Goal: Information Seeking & Learning: Learn about a topic

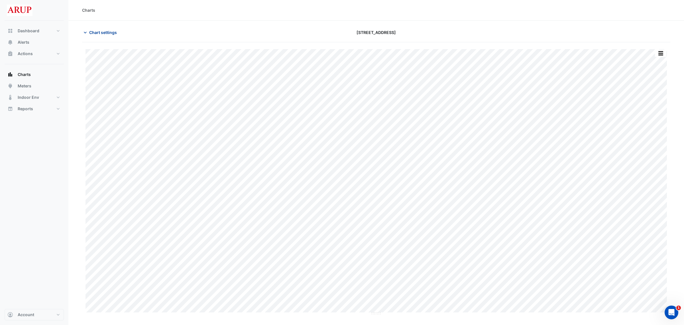
click at [87, 32] on icon "button" at bounding box center [85, 33] width 6 height 6
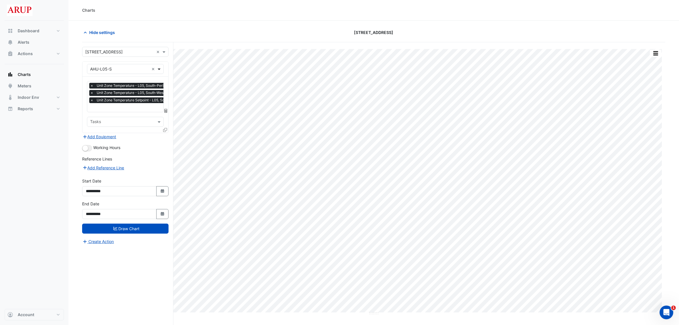
click at [158, 70] on span at bounding box center [159, 69] width 7 height 6
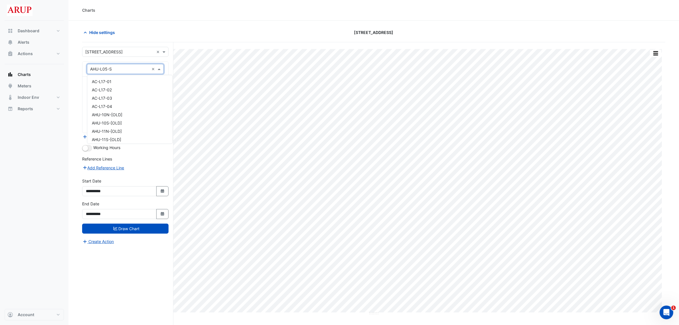
scroll to position [390, 0]
click at [123, 112] on div "AHU-L07-S" at bounding box center [129, 113] width 85 height 8
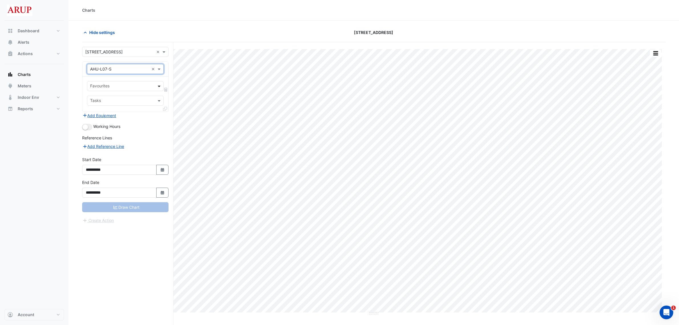
click at [159, 86] on span at bounding box center [159, 86] width 7 height 6
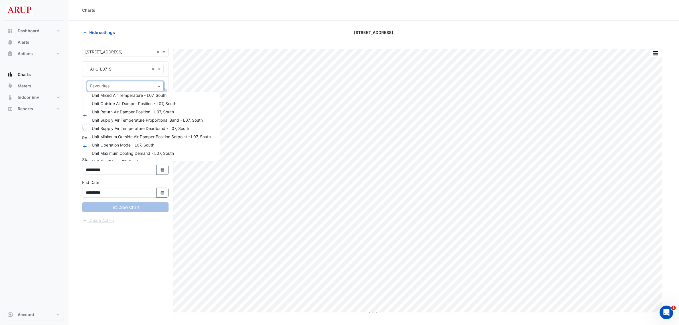
scroll to position [58, 0]
click at [177, 115] on span "Unit Supply Air Temperature Proportional Band - L07, South" at bounding box center [147, 115] width 111 height 5
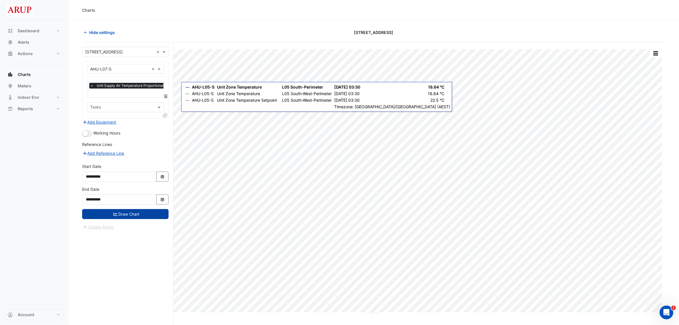
click at [128, 214] on button "Draw Chart" at bounding box center [125, 214] width 86 height 10
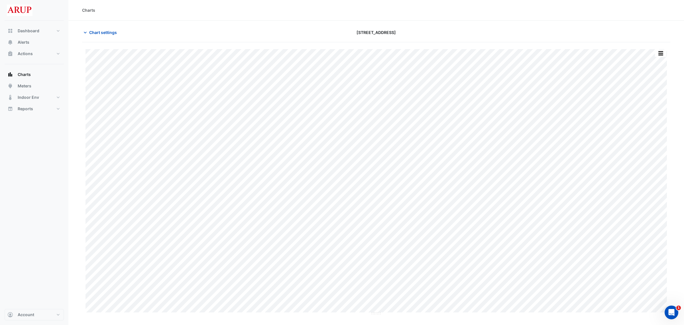
click at [81, 33] on div "Chart settings" at bounding box center [178, 32] width 198 height 10
click at [86, 31] on icon "button" at bounding box center [85, 33] width 6 height 6
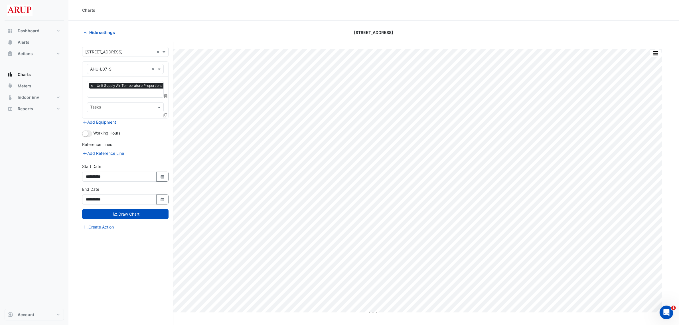
click at [92, 85] on span "×" at bounding box center [91, 86] width 5 height 6
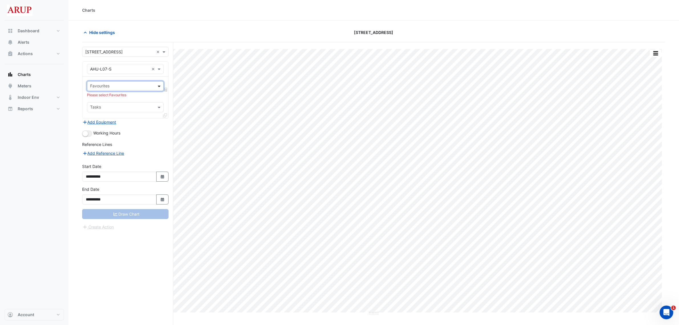
click at [162, 84] on span at bounding box center [159, 86] width 7 height 6
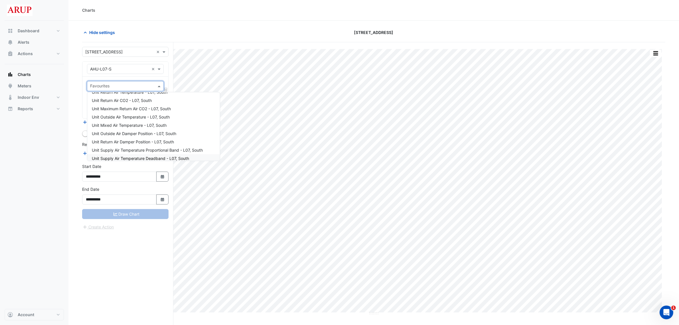
scroll to position [36, 0]
click at [193, 144] on div "Unit Supply Air Temperature Deadband - L07, South" at bounding box center [153, 145] width 133 height 8
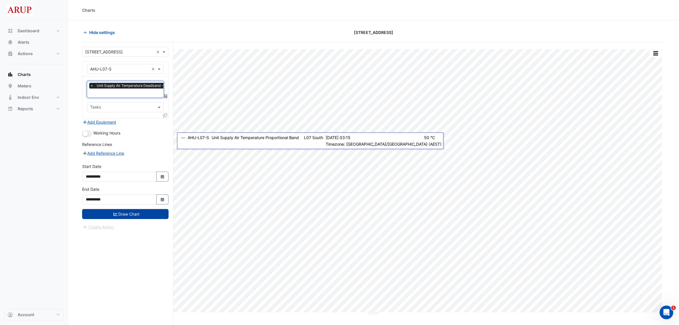
click at [135, 210] on button "Draw Chart" at bounding box center [125, 214] width 86 height 10
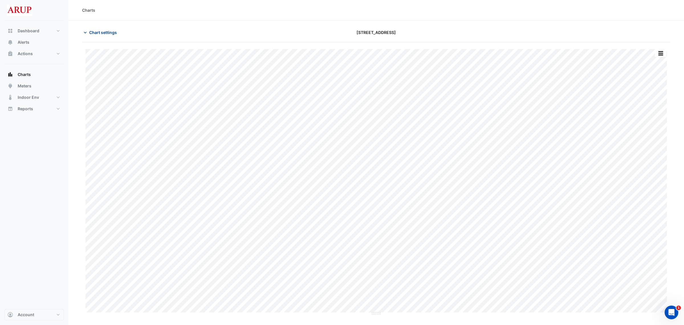
click at [84, 31] on icon "button" at bounding box center [85, 33] width 6 height 6
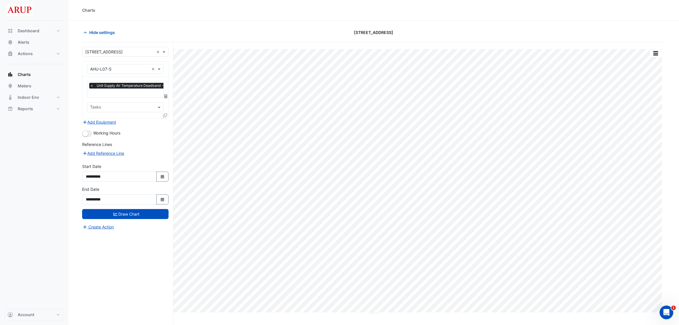
click at [90, 86] on span "×" at bounding box center [91, 86] width 5 height 6
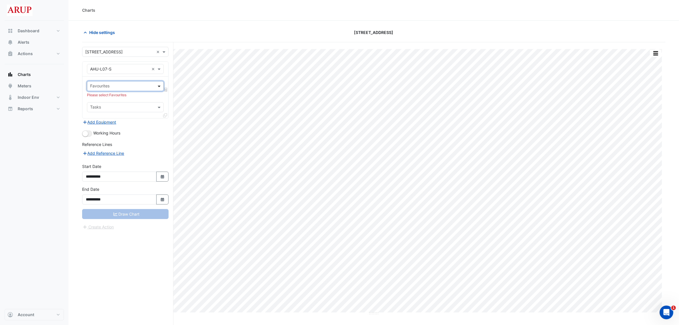
click at [160, 84] on span at bounding box center [159, 86] width 7 height 6
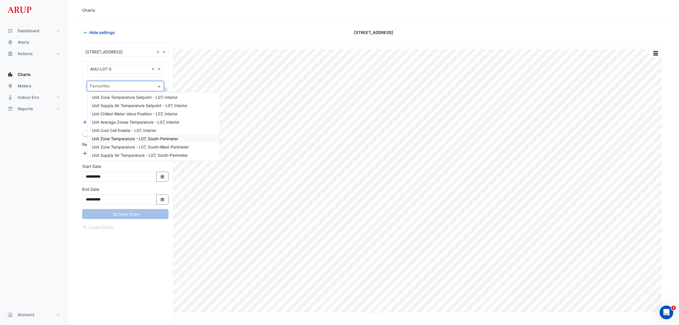
scroll to position [219, 0]
click at [197, 135] on span "Unit Zone Temperature Setpoint - L07, South-West-Perimeter" at bounding box center [149, 135] width 114 height 5
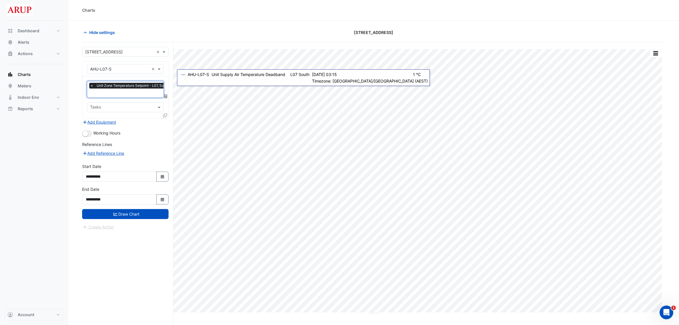
click at [149, 93] on input "text" at bounding box center [144, 93] width 109 height 6
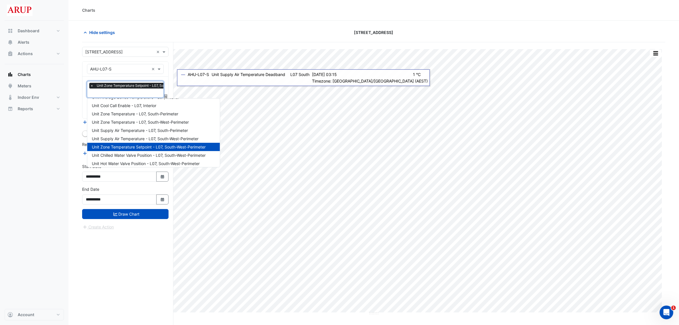
scroll to position [210, 0]
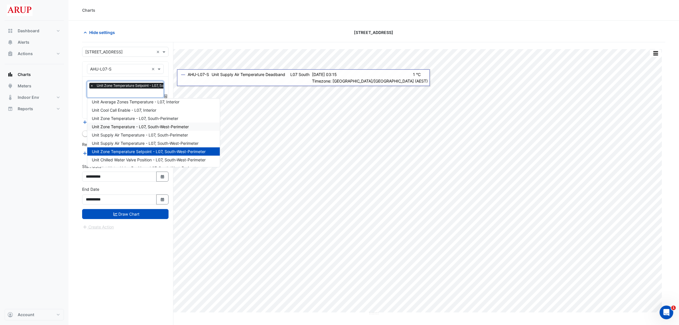
click at [201, 127] on div "Unit Zone Temperature - L07, South-West-Perimeter" at bounding box center [153, 126] width 133 height 8
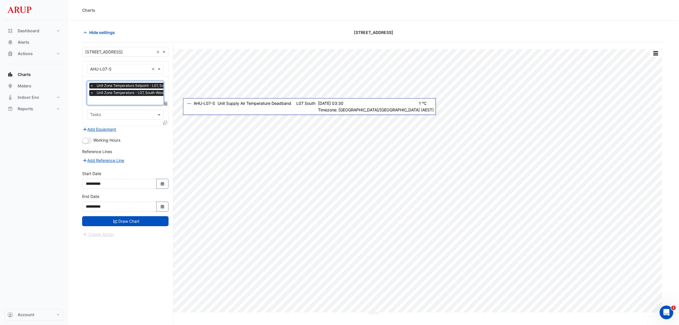
click at [140, 102] on input "text" at bounding box center [144, 101] width 109 height 6
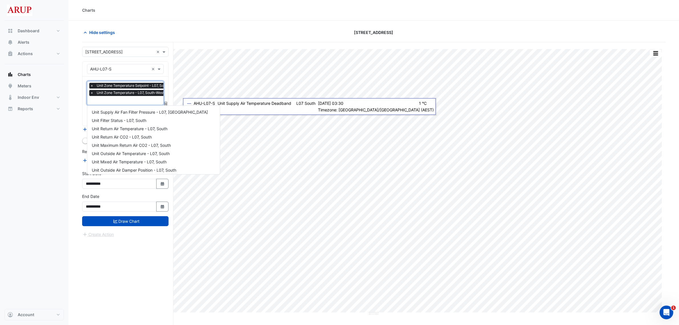
scroll to position [233, 0]
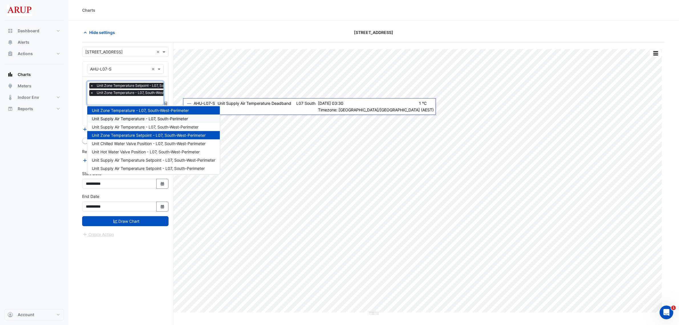
click at [193, 119] on div "Unit Supply Air Temperature - L07, South-Perimeter" at bounding box center [153, 118] width 133 height 8
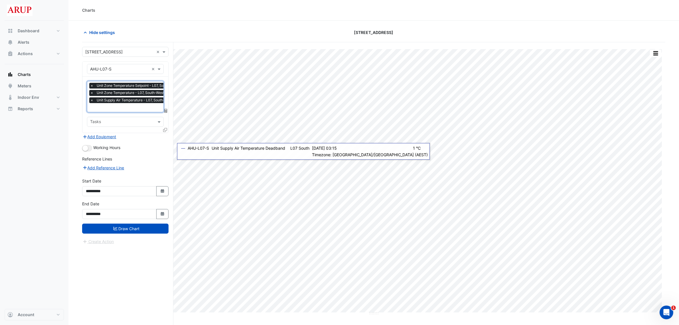
click at [139, 109] on input "text" at bounding box center [144, 108] width 109 height 6
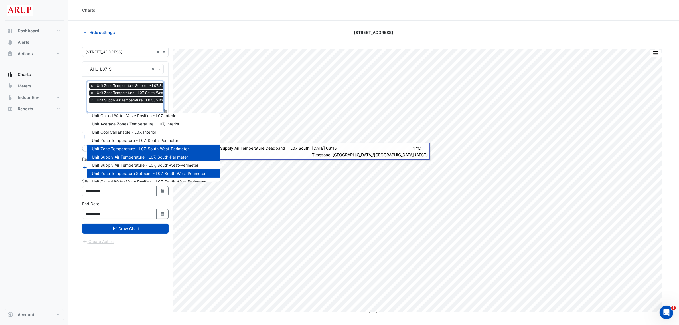
scroll to position [200, 0]
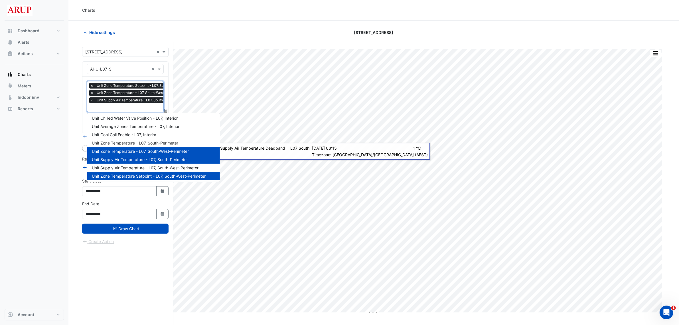
click at [125, 159] on span "Unit Supply Air Temperature - L07, South-Perimeter" at bounding box center [140, 159] width 96 height 5
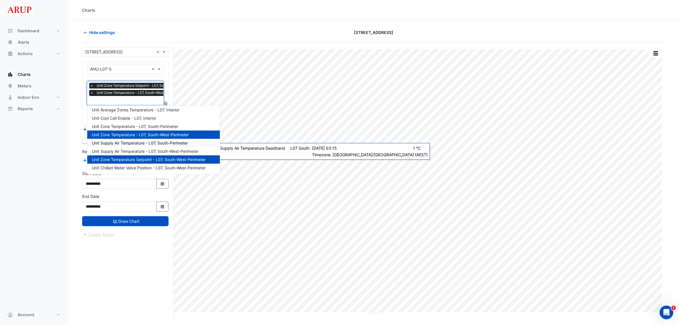
scroll to position [198, 0]
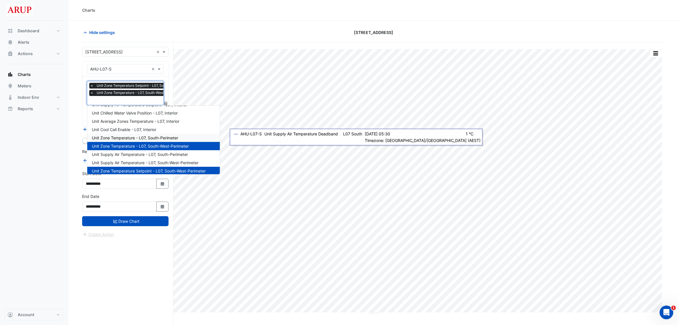
click at [176, 137] on span "Unit Zone Temperature - L07, South-Perimeter" at bounding box center [135, 137] width 86 height 5
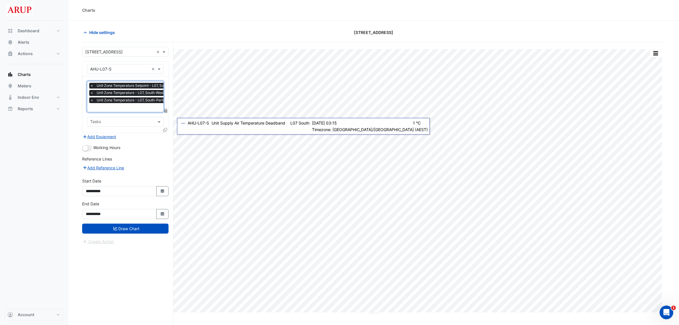
click at [146, 108] on input "text" at bounding box center [144, 108] width 109 height 6
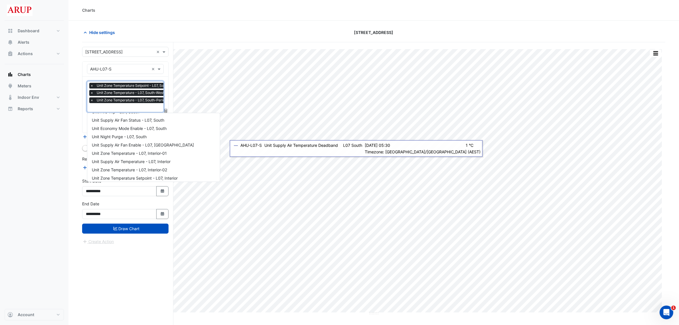
scroll to position [126, 0]
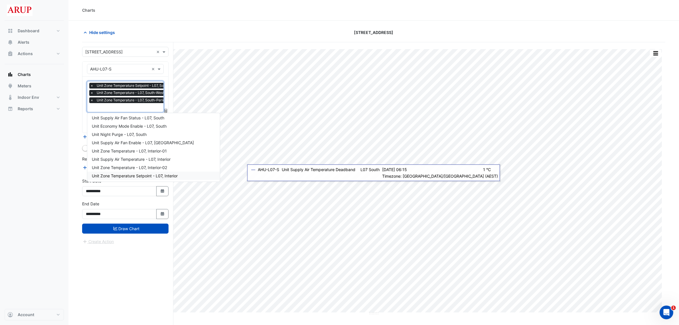
click at [194, 173] on div "Unit Zone Temperature Setpoint - L07, Interior" at bounding box center [153, 175] width 133 height 8
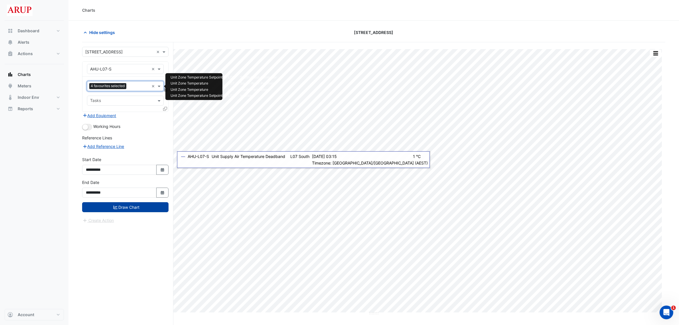
click at [128, 211] on button "Draw Chart" at bounding box center [125, 207] width 86 height 10
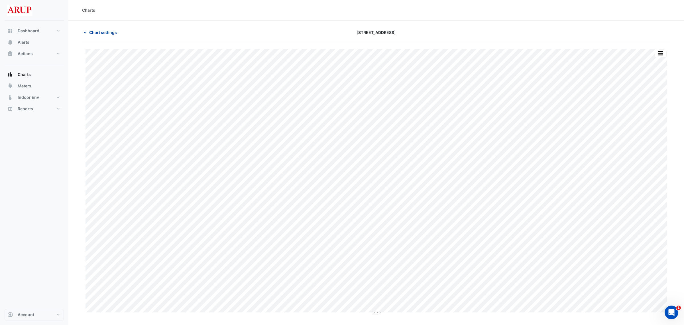
click at [85, 33] on icon "button" at bounding box center [85, 33] width 6 height 6
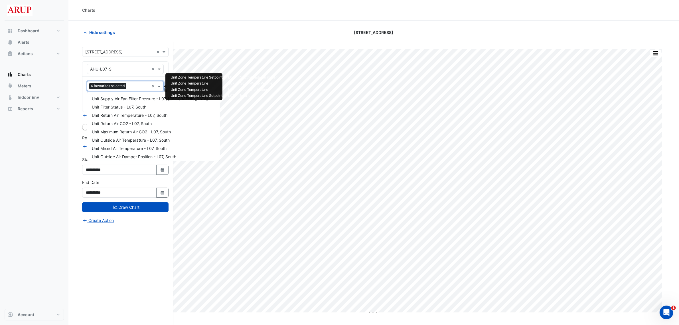
click at [136, 86] on input "text" at bounding box center [139, 87] width 21 height 6
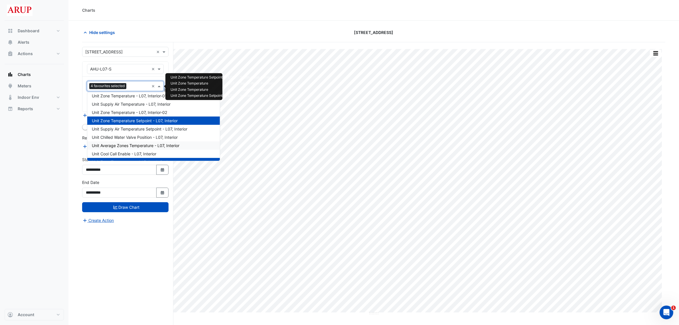
scroll to position [148, 0]
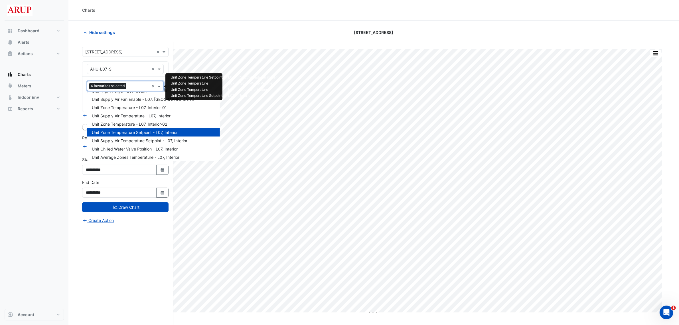
click at [150, 132] on span "Unit Zone Temperature Setpoint - L07, Interior" at bounding box center [135, 132] width 86 height 5
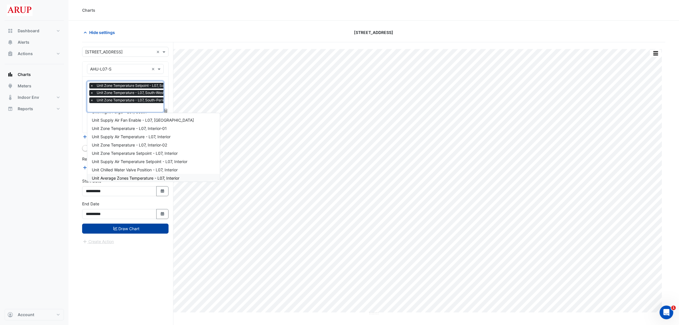
click at [130, 226] on button "Draw Chart" at bounding box center [125, 228] width 86 height 10
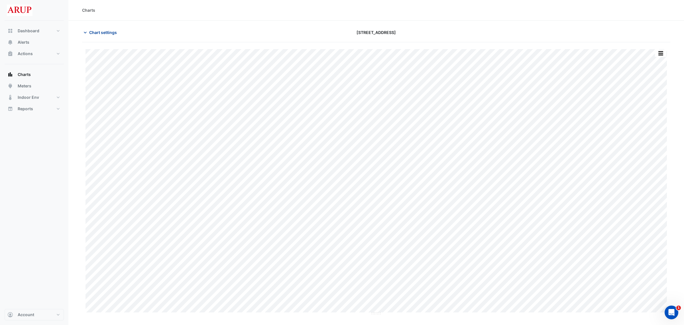
click at [85, 30] on icon "button" at bounding box center [85, 33] width 6 height 6
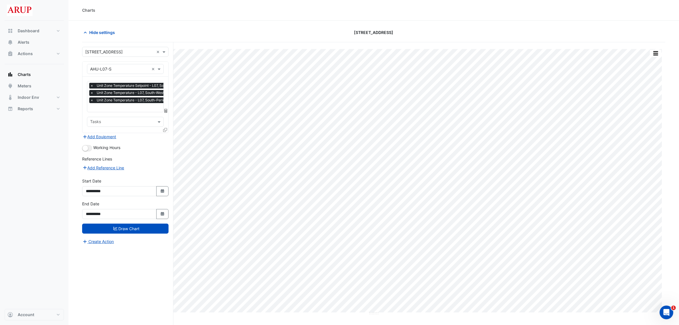
click at [92, 85] on span "×" at bounding box center [91, 86] width 5 height 6
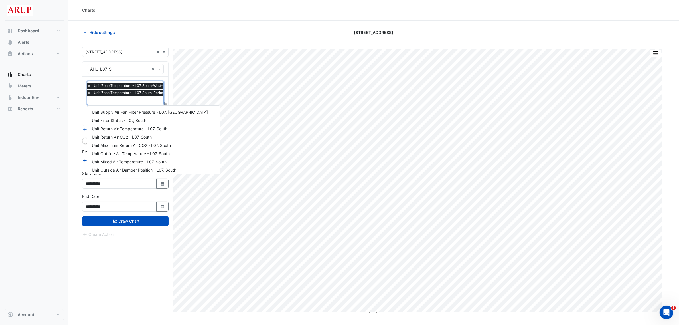
click at [100, 100] on input "text" at bounding box center [134, 101] width 95 height 6
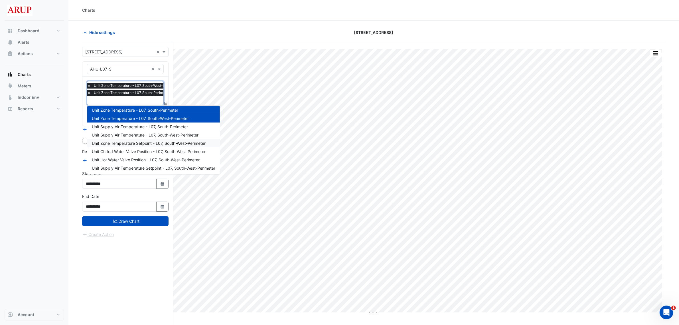
click at [210, 143] on div "Unit Zone Temperature Setpoint - L07, South-West-Perimeter" at bounding box center [153, 143] width 133 height 8
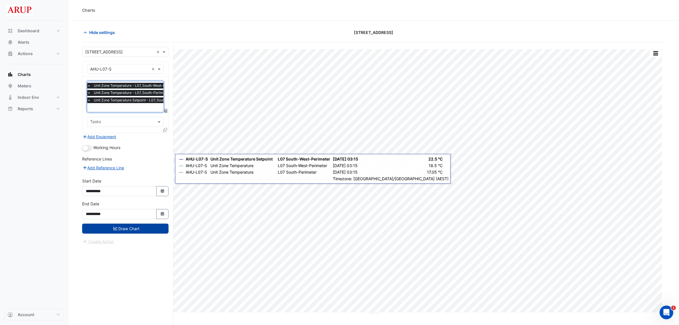
click at [131, 225] on button "Draw Chart" at bounding box center [125, 228] width 86 height 10
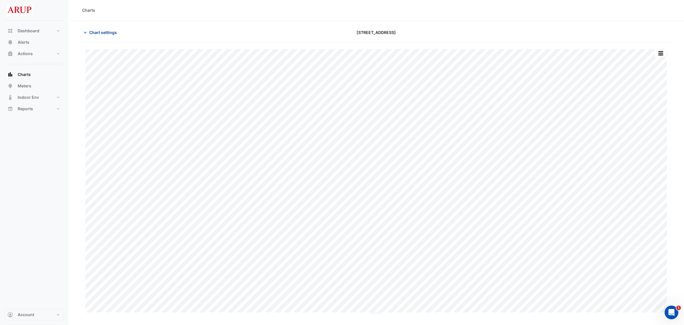
click at [86, 31] on icon "button" at bounding box center [85, 33] width 6 height 6
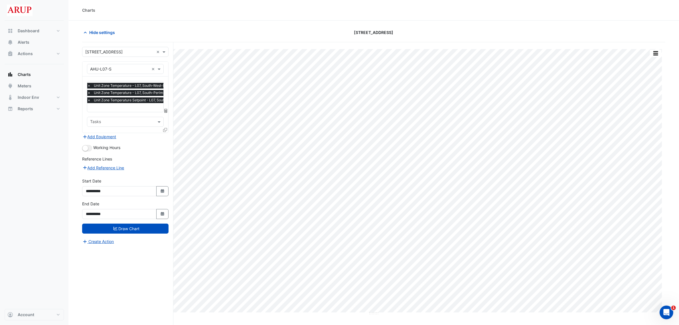
click at [89, 85] on span "×" at bounding box center [88, 86] width 5 height 6
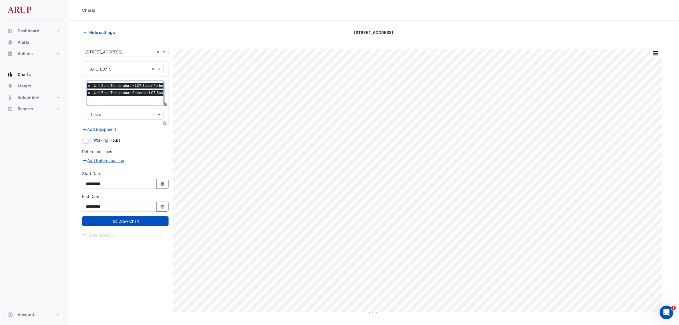
click at [89, 85] on span "×" at bounding box center [88, 86] width 5 height 6
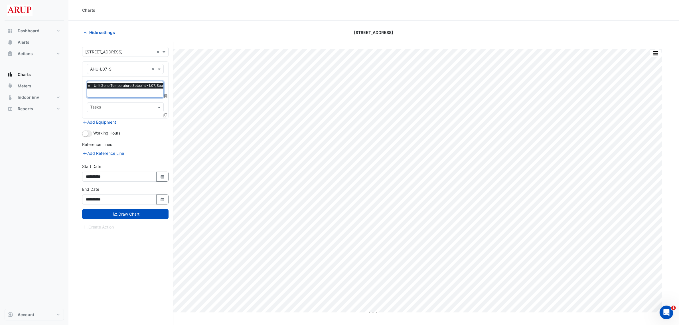
click at [89, 85] on span "×" at bounding box center [88, 86] width 5 height 6
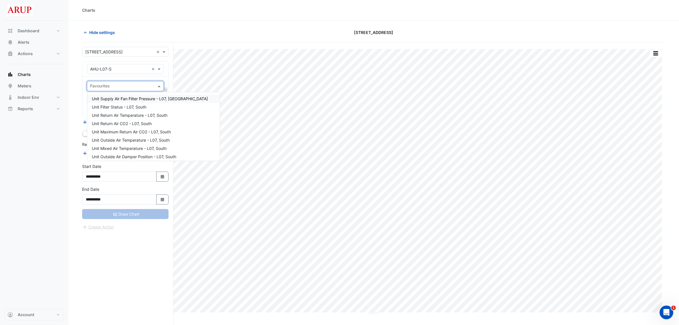
click at [89, 85] on div at bounding box center [121, 86] width 65 height 7
click at [195, 115] on div "Unit Zone Temperature - L07, South-Perimeter" at bounding box center [153, 114] width 133 height 8
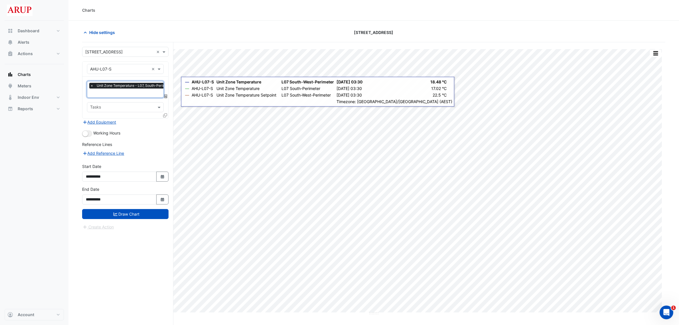
click at [136, 92] on input "text" at bounding box center [132, 93] width 85 height 6
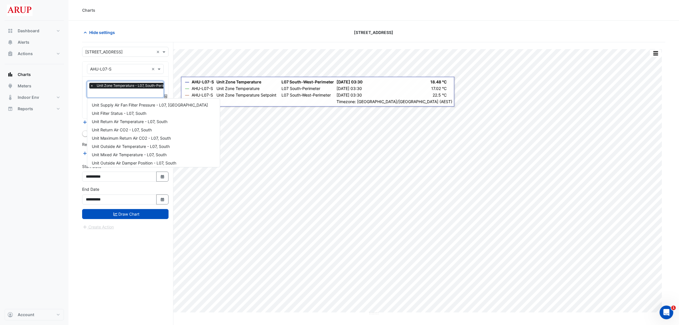
scroll to position [225, 0]
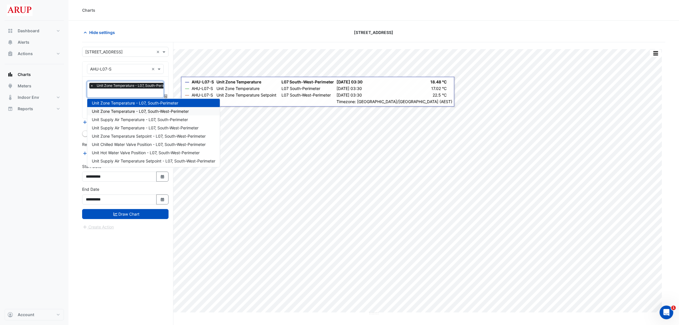
click at [191, 112] on div "Unit Zone Temperature - L07, South-West-Perimeter" at bounding box center [153, 111] width 133 height 8
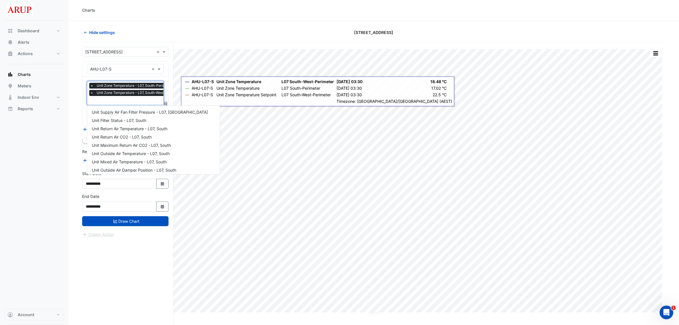
click at [137, 101] on input "text" at bounding box center [137, 101] width 95 height 6
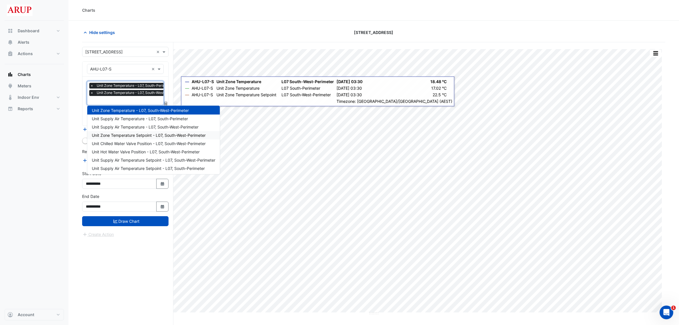
click at [190, 135] on span "Unit Zone Temperature Setpoint - L07, South-West-Perimeter" at bounding box center [149, 135] width 114 height 5
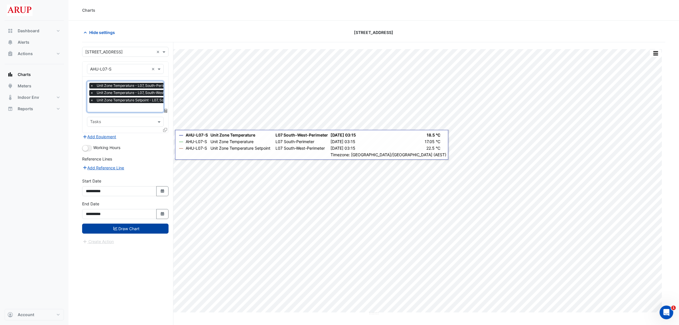
click at [130, 228] on button "Draw Chart" at bounding box center [125, 228] width 86 height 10
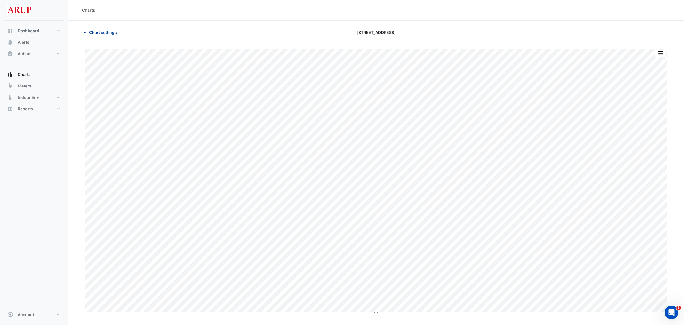
click at [85, 31] on icon "button" at bounding box center [85, 33] width 6 height 6
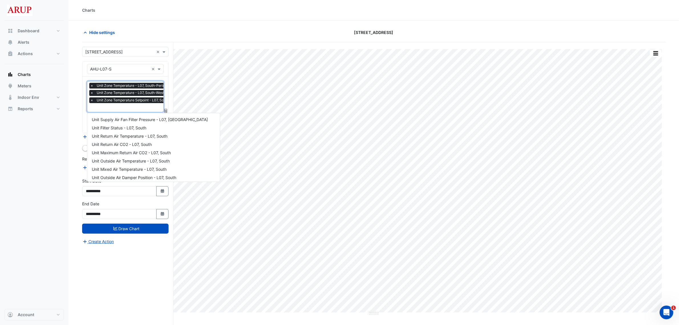
click at [123, 108] on input "text" at bounding box center [144, 108] width 109 height 6
click at [180, 138] on div "Unit Zone Temperature - L07, Interior-02" at bounding box center [153, 139] width 133 height 8
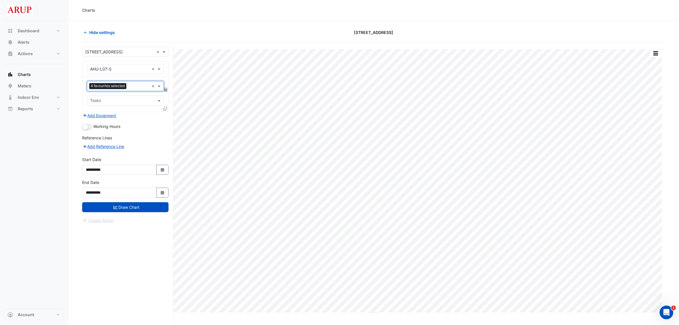
scroll to position [0, 0]
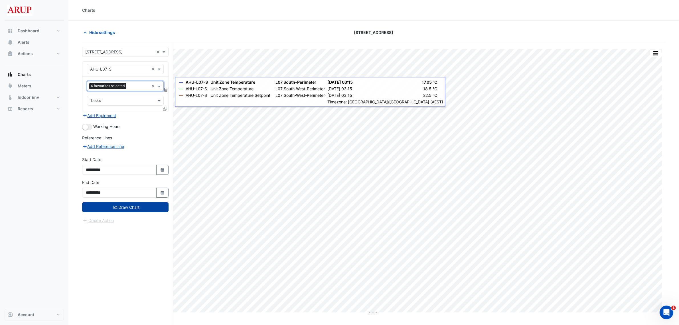
click at [125, 207] on button "Draw Chart" at bounding box center [125, 207] width 86 height 10
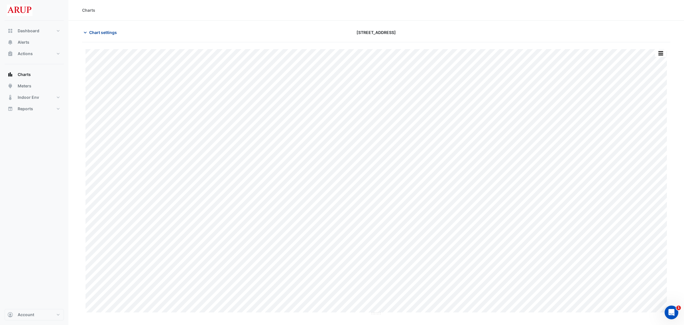
click at [85, 33] on icon "button" at bounding box center [85, 33] width 6 height 6
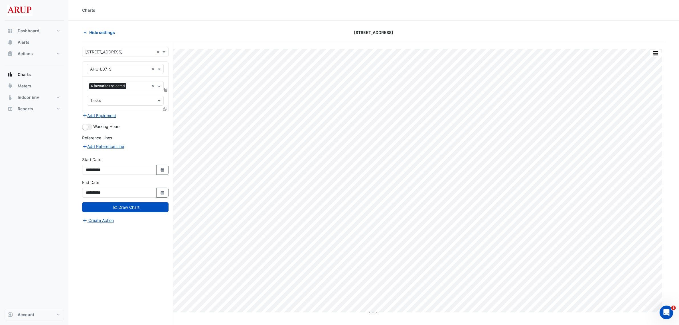
click at [39, 210] on div "Dashboard Portfolio Ratings Performance Alerts Actions Site Manager Charts" at bounding box center [34, 165] width 59 height 288
click at [84, 33] on icon "button" at bounding box center [85, 33] width 6 height 6
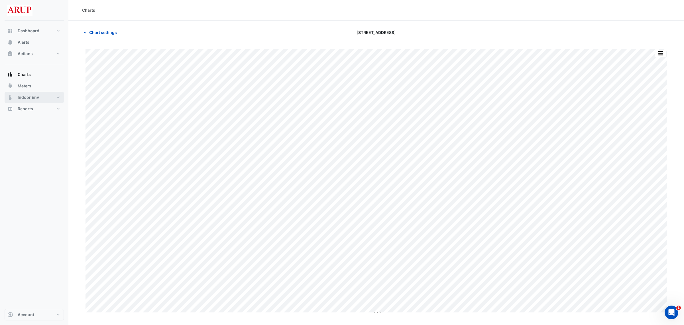
click at [44, 96] on button "Indoor Env" at bounding box center [34, 97] width 59 height 11
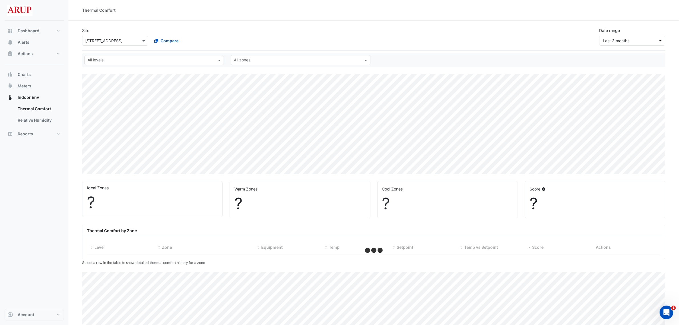
select select "***"
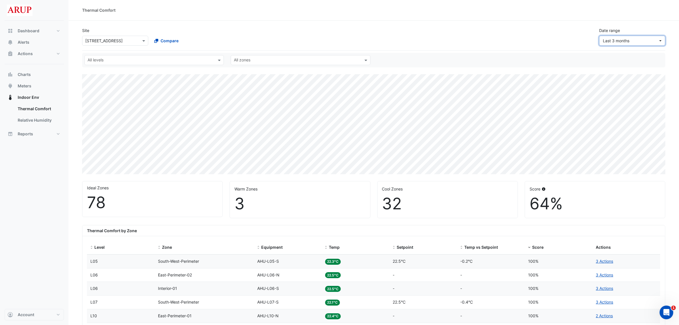
click at [650, 37] on button "Last 3 months" at bounding box center [632, 41] width 66 height 10
click at [631, 142] on button "Custom range..." at bounding box center [633, 142] width 68 height 8
click at [582, 68] on button "Select Date" at bounding box center [588, 63] width 13 height 10
select select "*"
select select "****"
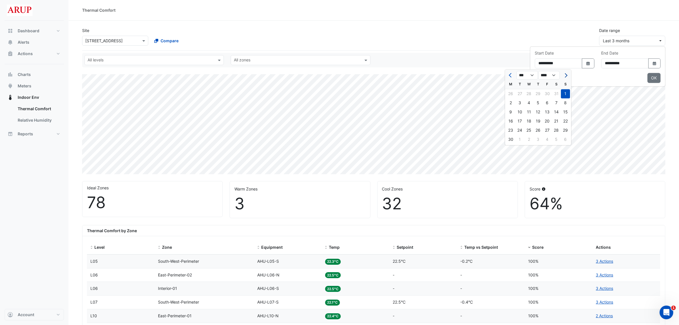
click at [567, 74] on span "Next month" at bounding box center [565, 75] width 4 height 4
select select "*"
click at [512, 108] on div "11" at bounding box center [510, 112] width 9 height 9
type input "**********"
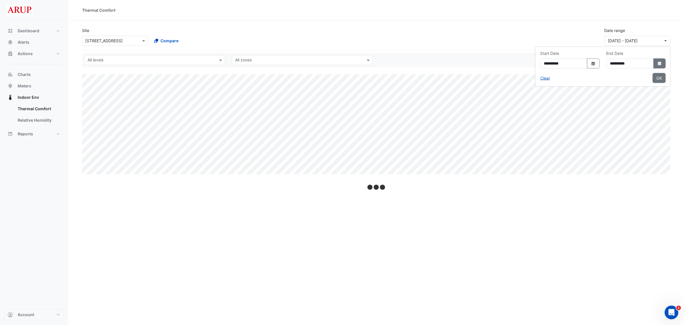
click at [657, 68] on button "Select Date" at bounding box center [660, 63] width 13 height 10
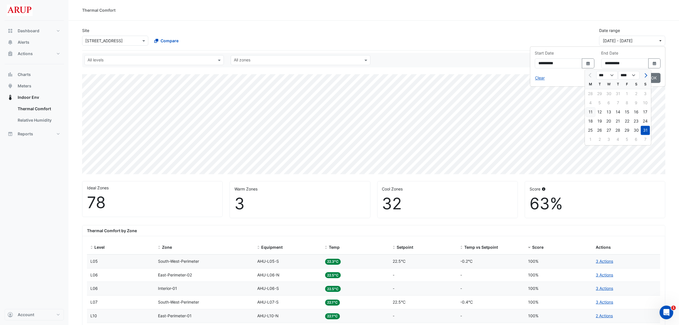
click at [589, 110] on div "11" at bounding box center [590, 112] width 9 height 9
type input "**********"
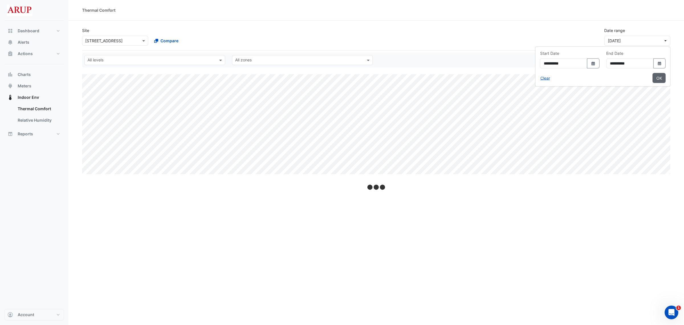
click at [658, 78] on button "OK" at bounding box center [659, 78] width 13 height 10
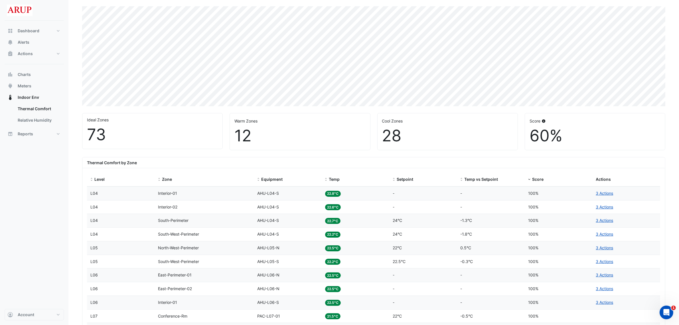
scroll to position [143, 0]
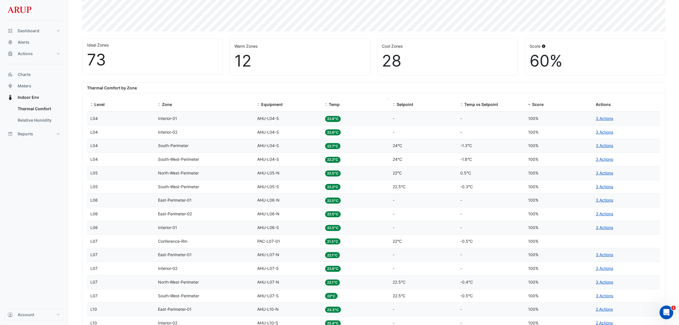
click at [339, 105] on span "Temp" at bounding box center [334, 104] width 11 height 5
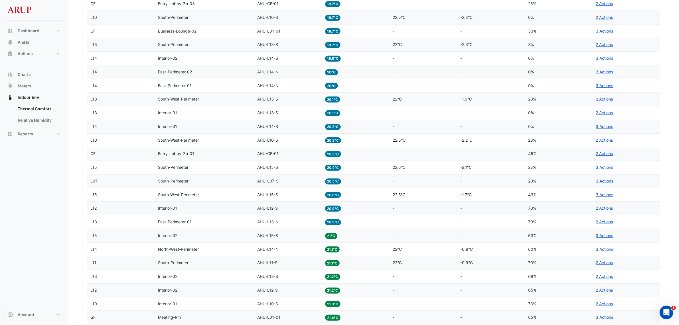
scroll to position [428, 0]
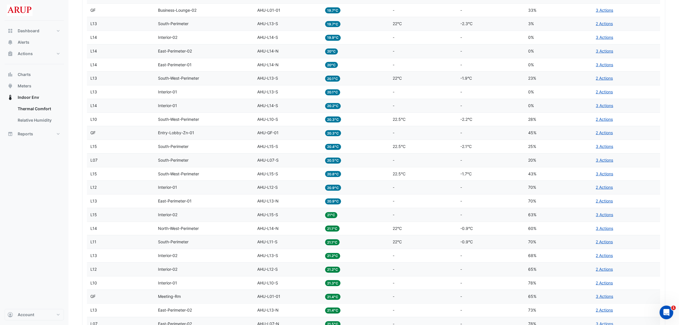
click at [291, 163] on div "Equipment AHU-L07-S" at bounding box center [287, 160] width 61 height 7
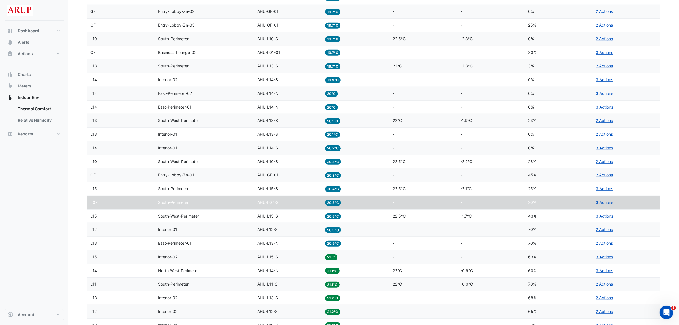
scroll to position [352, 0]
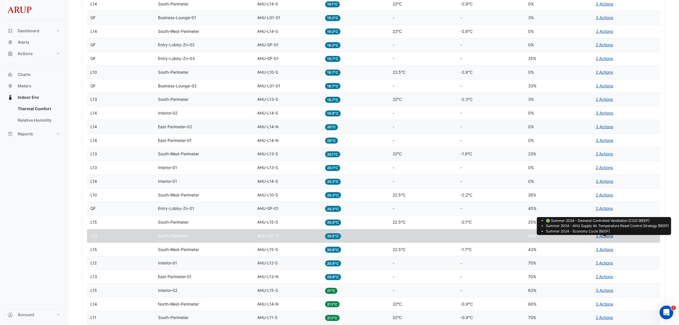
click at [604, 237] on link "3 Actions" at bounding box center [604, 235] width 17 height 5
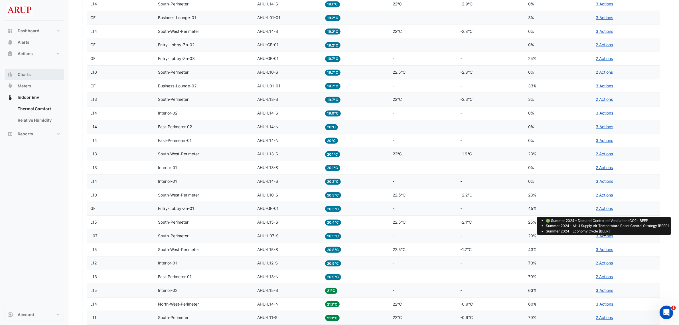
click at [42, 76] on button "Charts" at bounding box center [34, 74] width 59 height 11
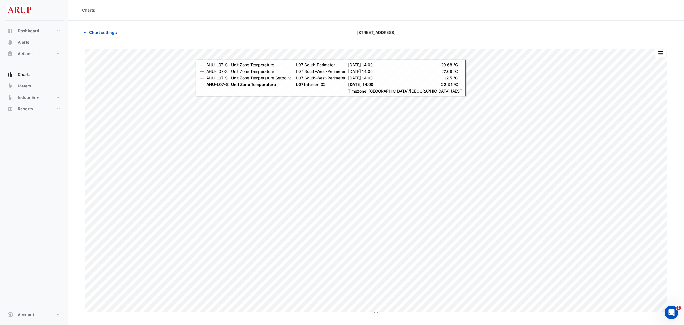
type input "**********"
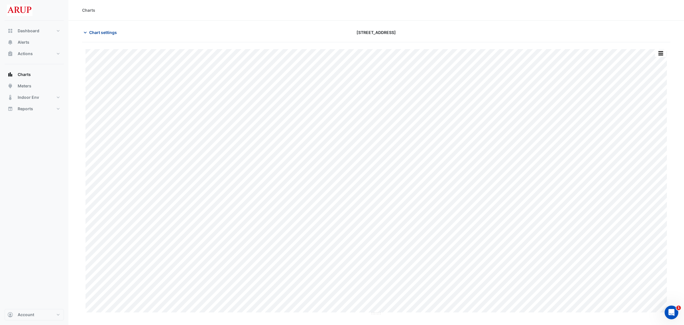
click at [86, 34] on icon "button" at bounding box center [85, 33] width 6 height 6
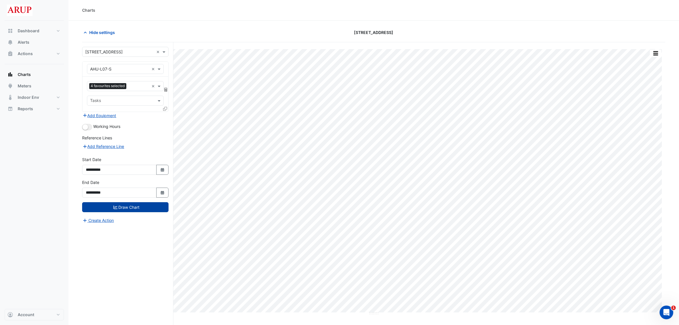
click at [129, 208] on button "Draw Chart" at bounding box center [125, 207] width 86 height 10
click at [87, 31] on icon "button" at bounding box center [85, 33] width 6 height 6
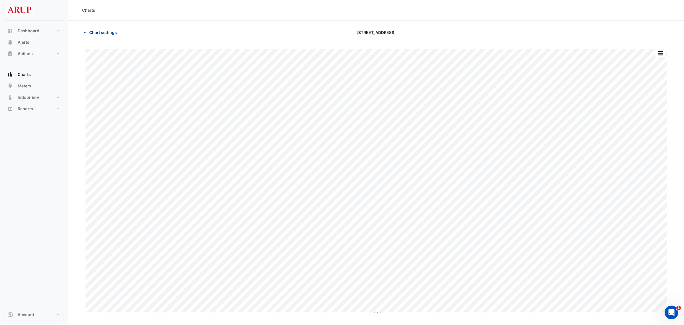
click at [86, 33] on icon "button" at bounding box center [85, 33] width 3 height 2
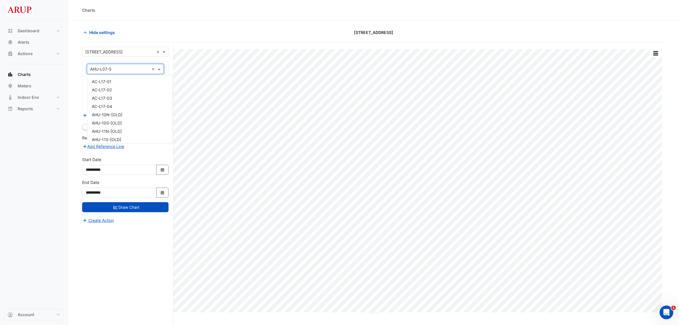
click at [159, 70] on span at bounding box center [159, 69] width 7 height 6
click at [127, 109] on div "AHU-L05-N" at bounding box center [129, 110] width 85 height 8
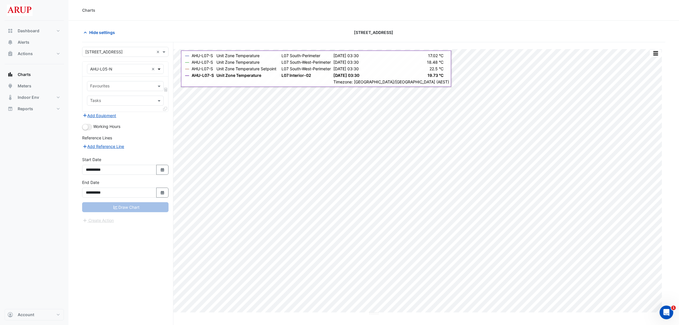
click at [160, 67] on span at bounding box center [159, 69] width 7 height 6
click at [127, 89] on div "AHU-L05-S" at bounding box center [129, 88] width 85 height 8
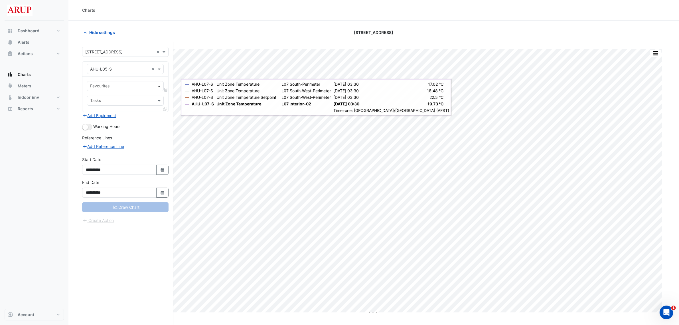
click at [158, 85] on span at bounding box center [159, 86] width 7 height 6
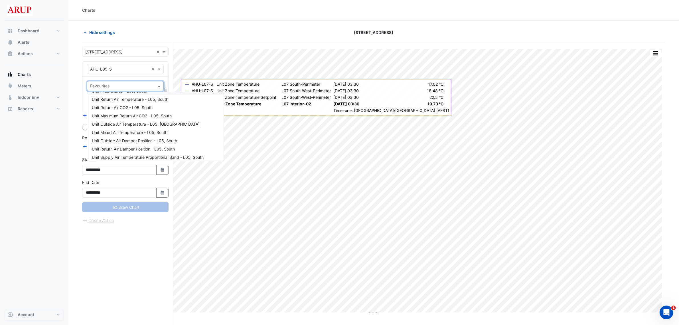
scroll to position [23, 0]
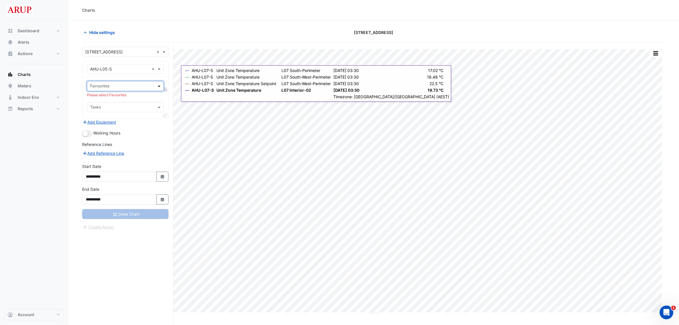
click at [160, 86] on span at bounding box center [159, 86] width 7 height 6
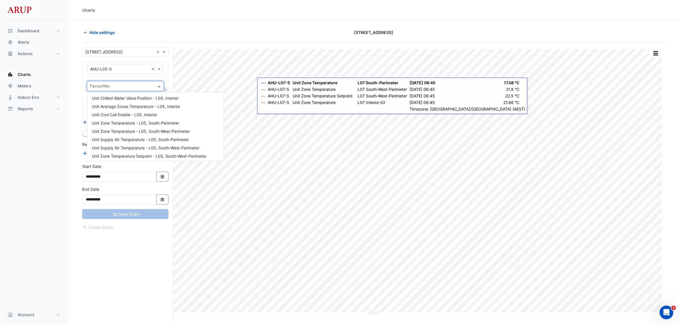
scroll to position [206, 0]
click at [185, 114] on div "Unit Zone Temperature - L05, South-Perimeter" at bounding box center [155, 116] width 136 height 8
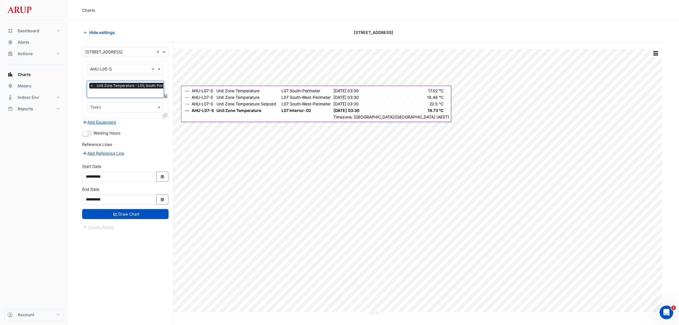
click at [125, 93] on input "text" at bounding box center [133, 93] width 86 height 6
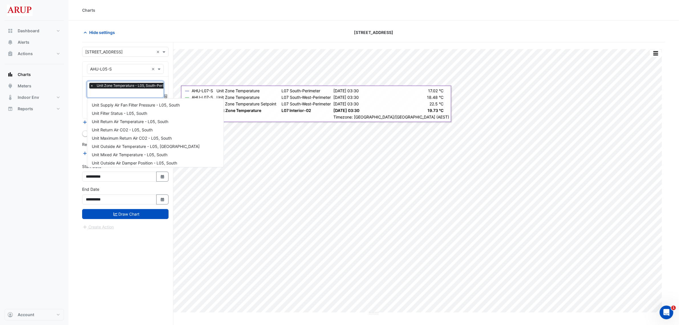
scroll to position [225, 0]
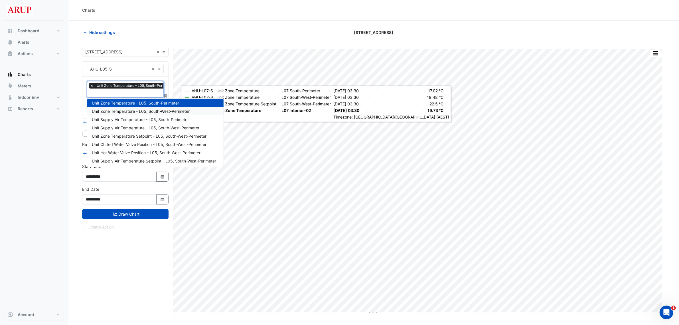
click at [199, 111] on div "Unit Zone Temperature - L05, South-West-Perimeter" at bounding box center [155, 111] width 136 height 8
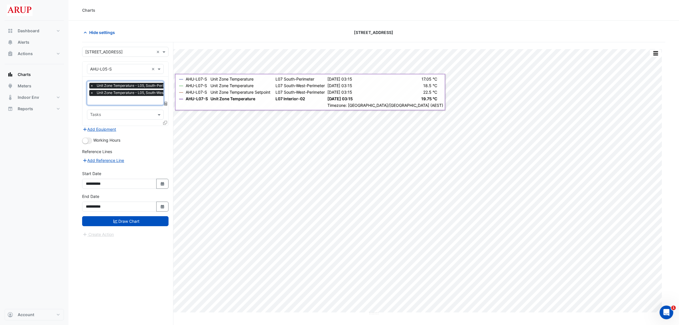
click at [138, 103] on input "text" at bounding box center [137, 101] width 95 height 6
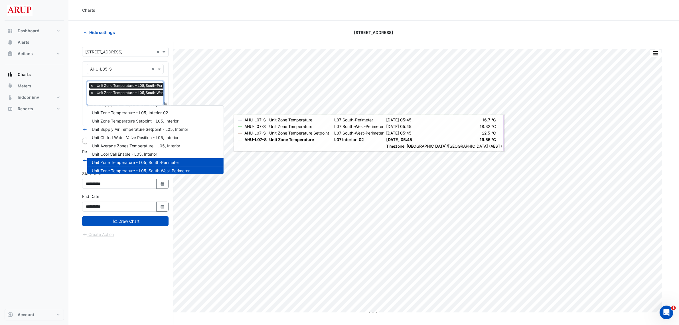
scroll to position [157, 0]
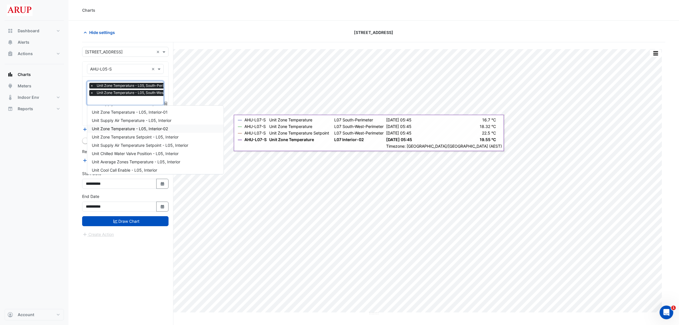
click at [182, 127] on div "Unit Zone Temperature - L05, Interior-02" at bounding box center [155, 128] width 136 height 8
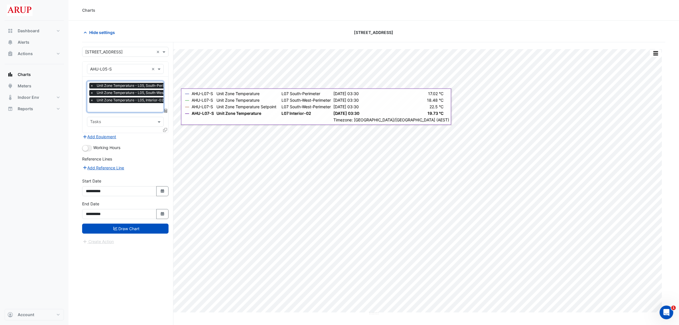
click at [152, 106] on input "text" at bounding box center [137, 108] width 95 height 6
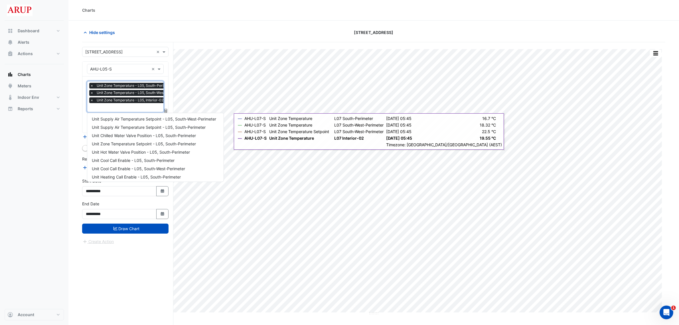
scroll to position [273, 0]
click at [209, 150] on div "Unit Zone Temperature Setpoint - L05, South-Perimeter" at bounding box center [155, 153] width 136 height 8
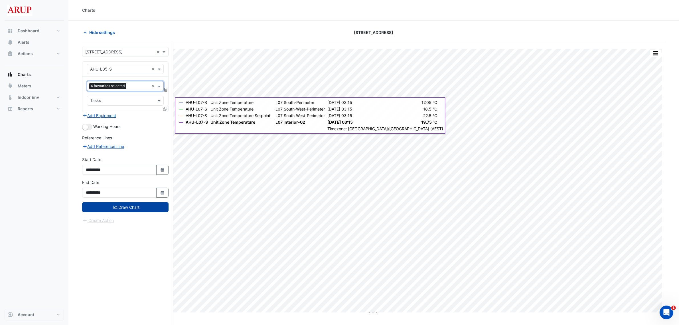
click at [134, 208] on button "Draw Chart" at bounding box center [125, 207] width 86 height 10
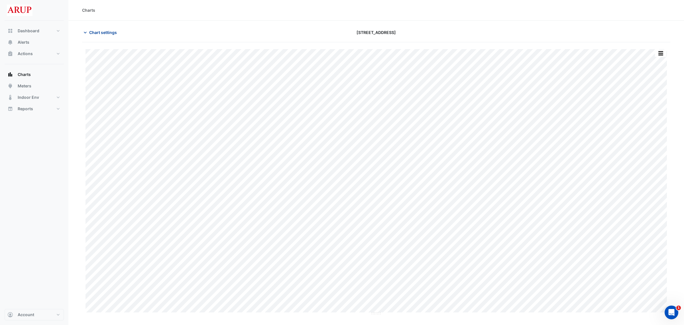
click at [84, 34] on icon "button" at bounding box center [85, 33] width 6 height 6
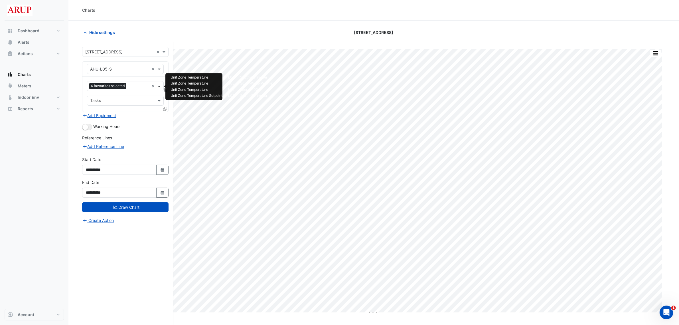
click at [158, 86] on span at bounding box center [159, 86] width 7 height 6
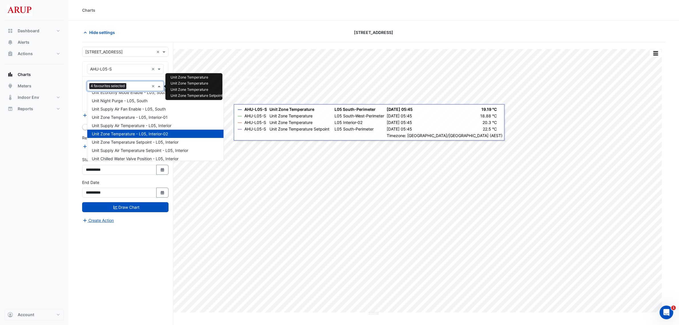
scroll to position [143, 0]
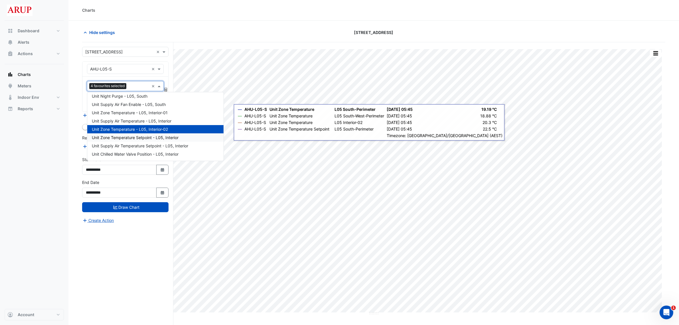
click at [201, 138] on div "Unit Zone Temperature Setpoint - L05, Interior" at bounding box center [155, 137] width 136 height 8
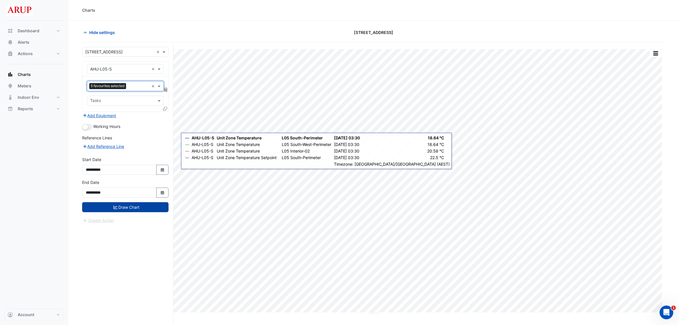
click at [123, 210] on button "Draw Chart" at bounding box center [125, 207] width 86 height 10
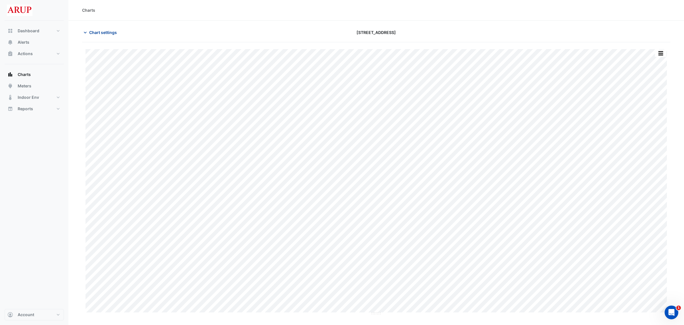
click at [86, 33] on icon "button" at bounding box center [85, 33] width 6 height 6
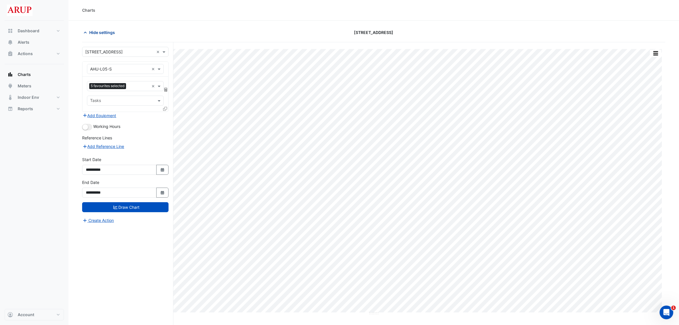
click at [86, 33] on icon "button" at bounding box center [85, 33] width 6 height 6
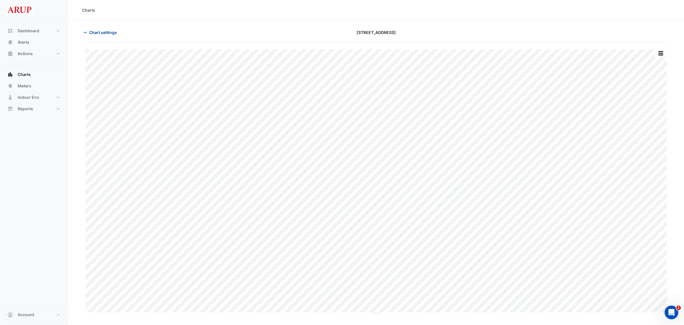
click at [86, 33] on icon "button" at bounding box center [85, 33] width 6 height 6
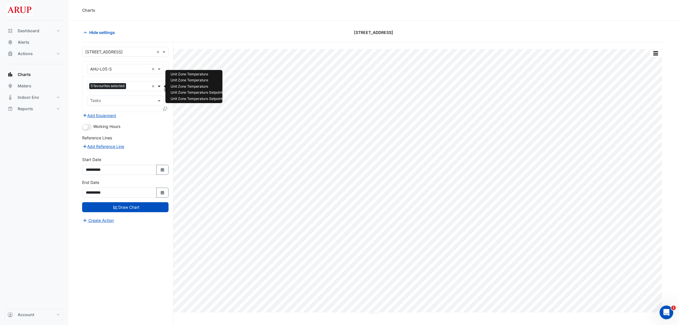
click at [159, 86] on span at bounding box center [159, 86] width 7 height 6
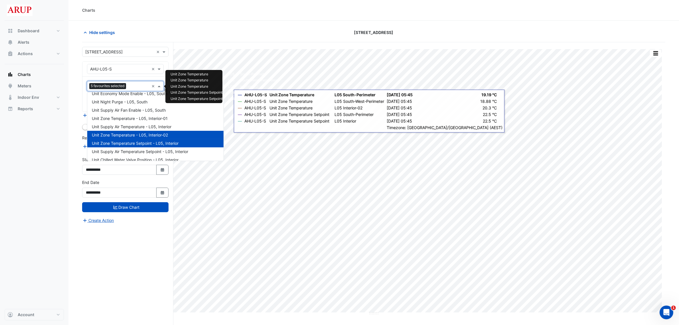
scroll to position [135, 0]
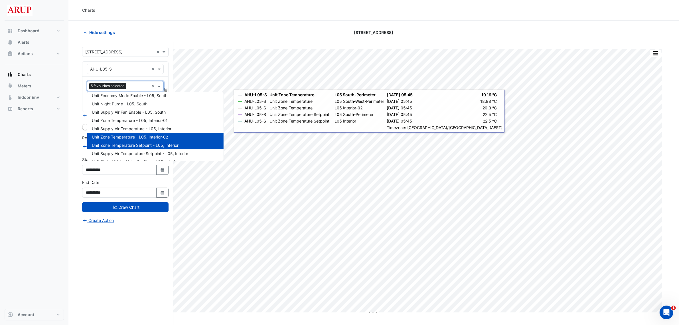
click at [180, 146] on div "Unit Zone Temperature Setpoint - L05, Interior" at bounding box center [155, 145] width 136 height 8
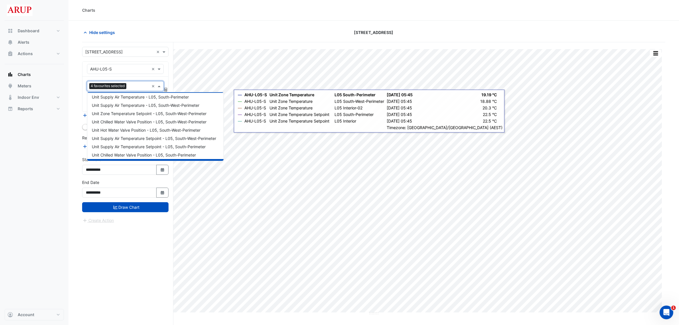
scroll to position [291, 0]
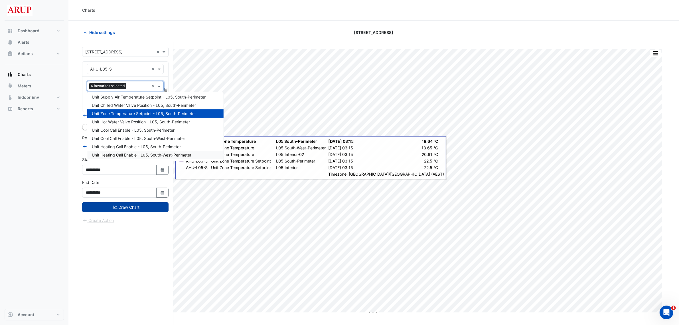
click at [129, 209] on button "Draw Chart" at bounding box center [125, 207] width 86 height 10
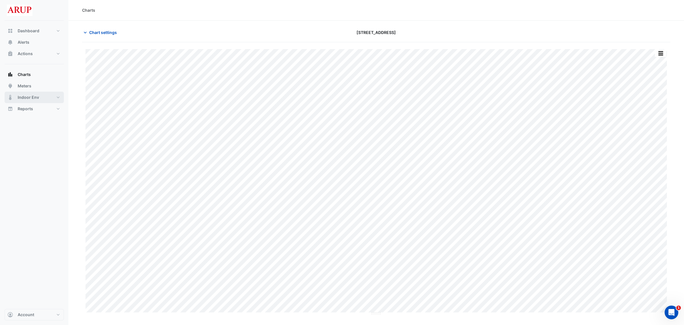
click at [42, 98] on button "Indoor Env" at bounding box center [34, 97] width 59 height 11
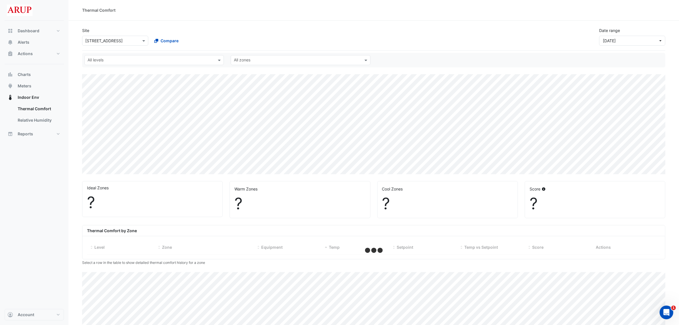
select select "***"
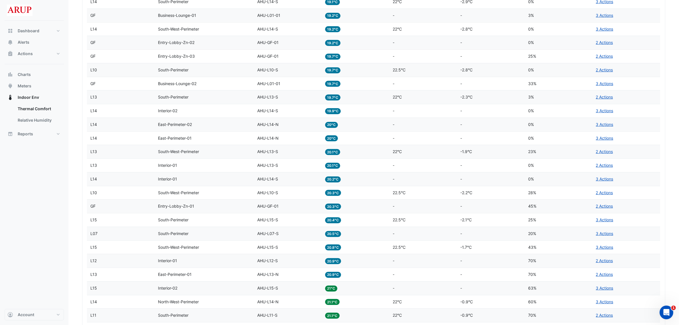
scroll to position [351, 0]
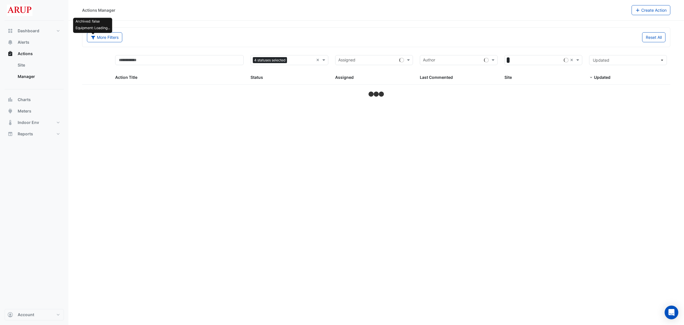
select select "***"
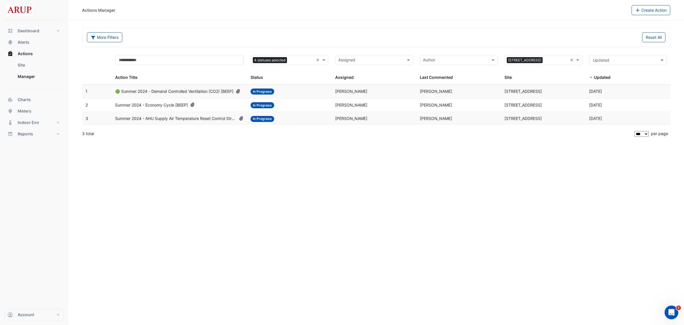
click at [241, 118] on icon at bounding box center [241, 118] width 5 height 4
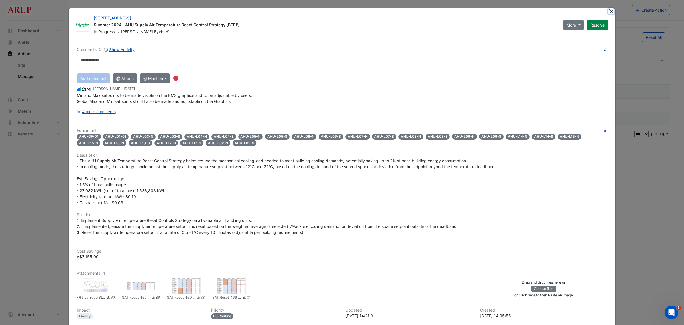
click at [610, 9] on button "Close" at bounding box center [612, 11] width 6 height 6
